Goal: Transaction & Acquisition: Purchase product/service

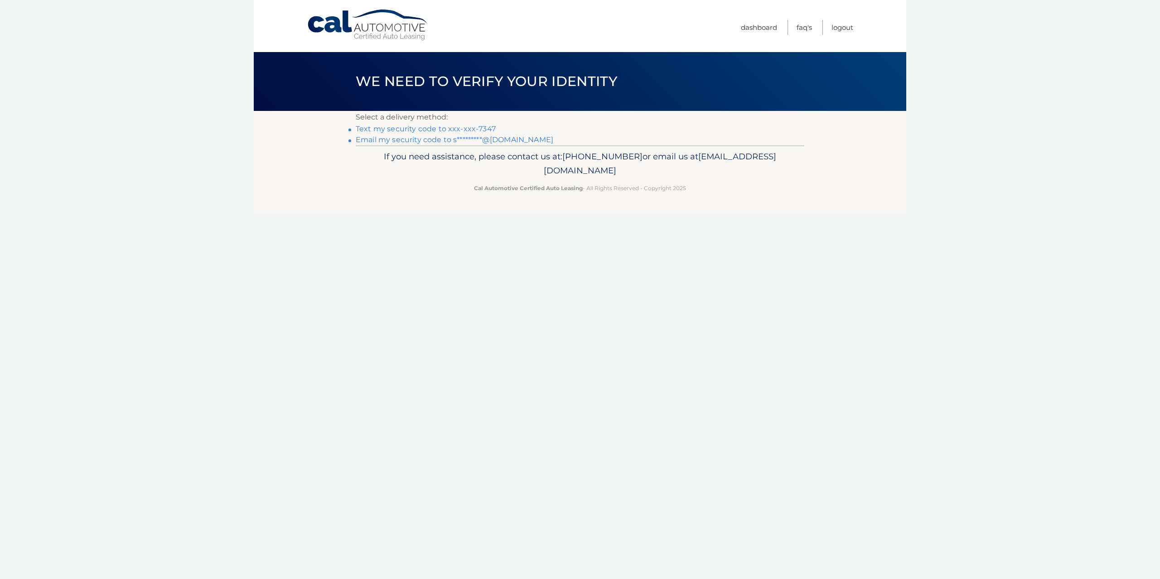
click at [422, 127] on link "Text my security code to xxx-xxx-7347" at bounding box center [426, 129] width 140 height 9
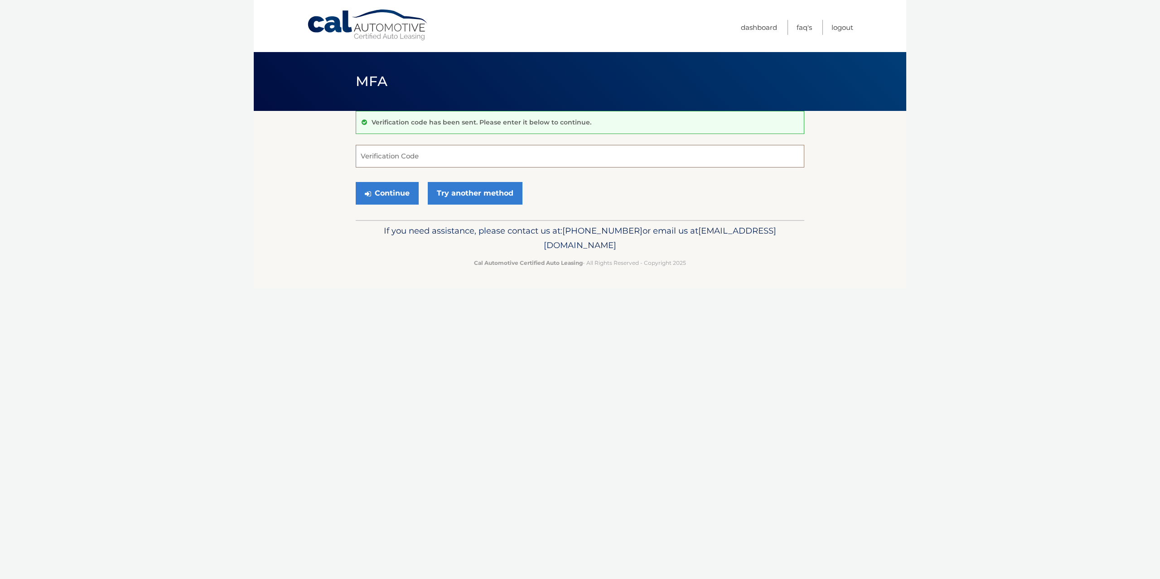
click at [489, 165] on input "Verification Code" at bounding box center [580, 156] width 448 height 23
type input "5"
type input "612548"
click at [394, 188] on button "Continue" at bounding box center [387, 193] width 63 height 23
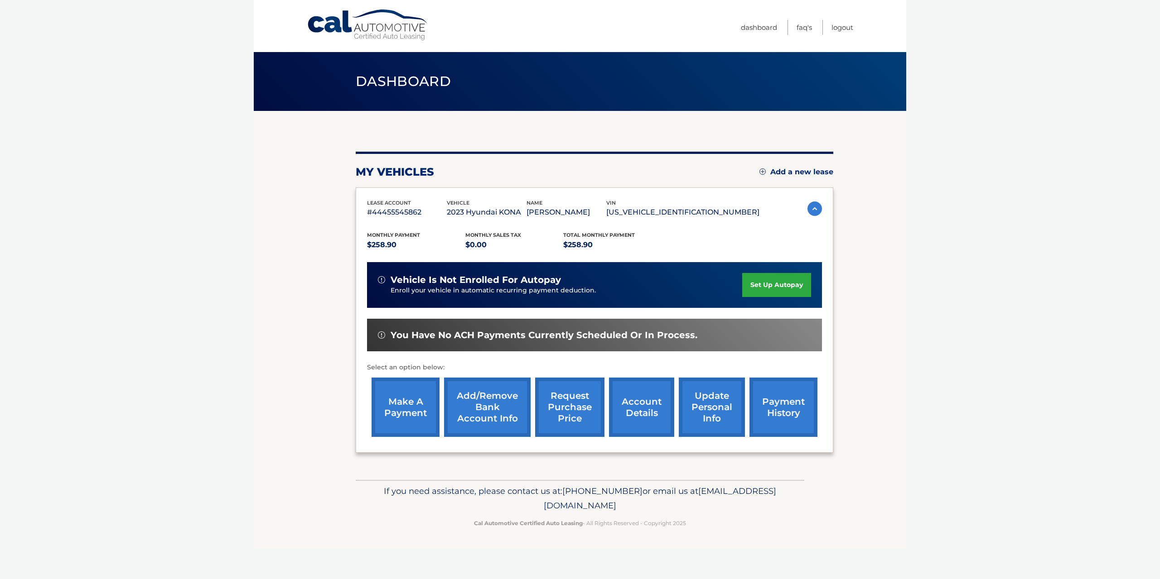
click at [389, 396] on link "make a payment" at bounding box center [405, 407] width 68 height 59
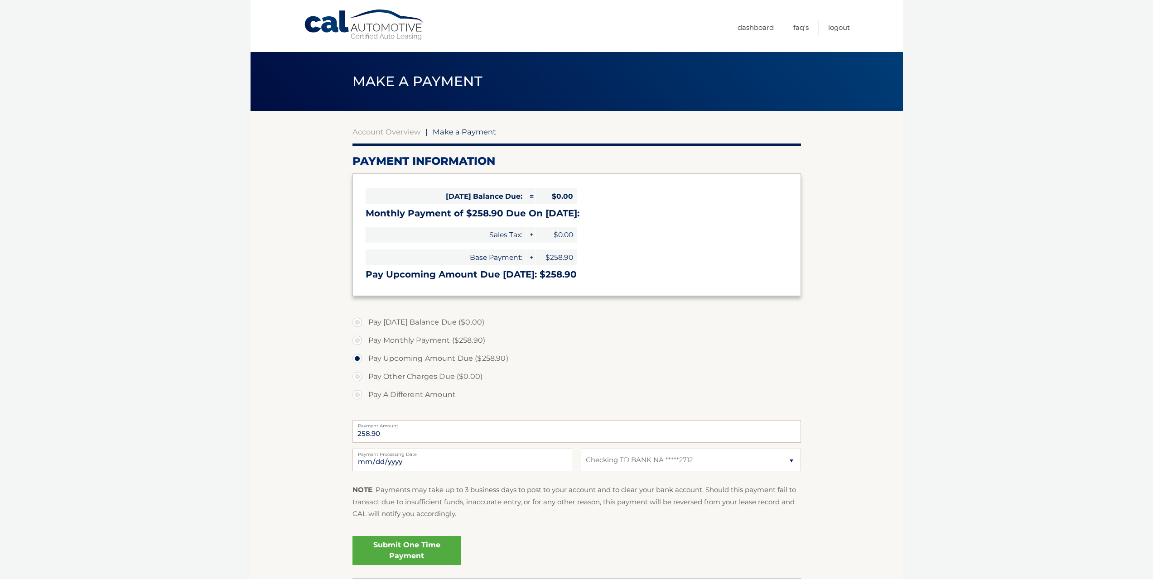
select select "ZDYxYTQ4YjEtZmZmZC00YTcyLWEzMWQtNmRjY2U5ZDNlMDYy"
click at [420, 555] on link "Submit One Time Payment" at bounding box center [406, 550] width 109 height 29
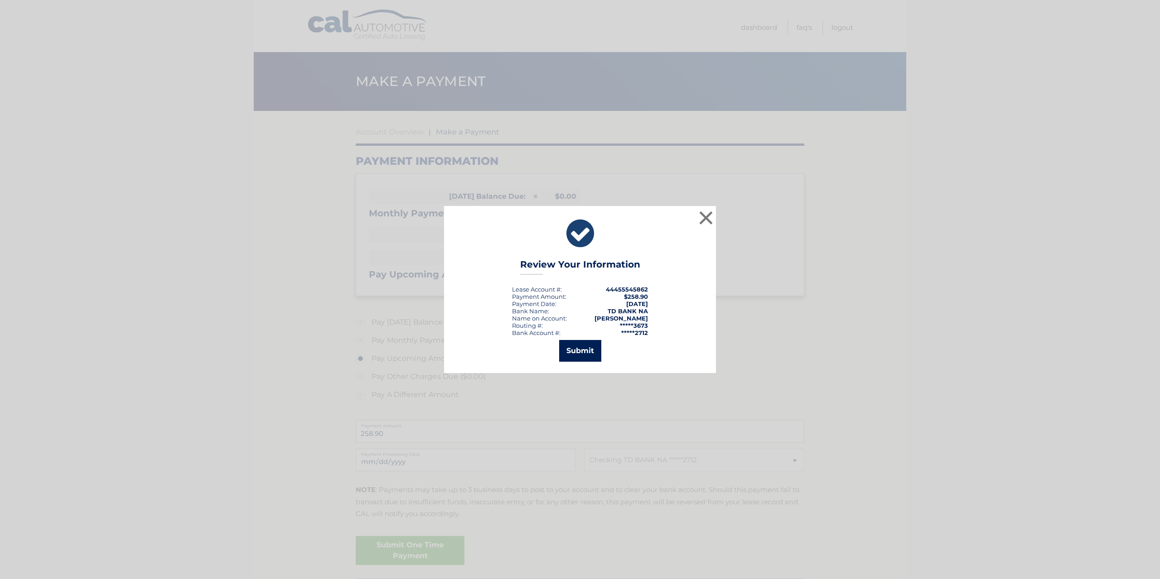
click at [581, 352] on button "Submit" at bounding box center [580, 351] width 42 height 22
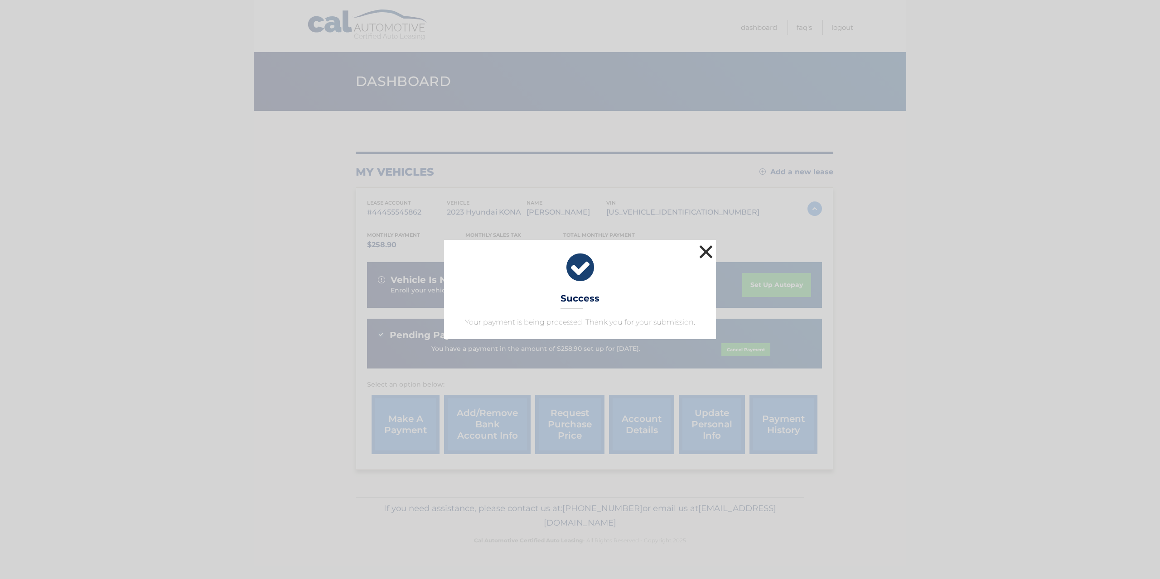
click at [704, 258] on button "×" at bounding box center [706, 252] width 18 height 18
